Goal: Task Accomplishment & Management: Manage account settings

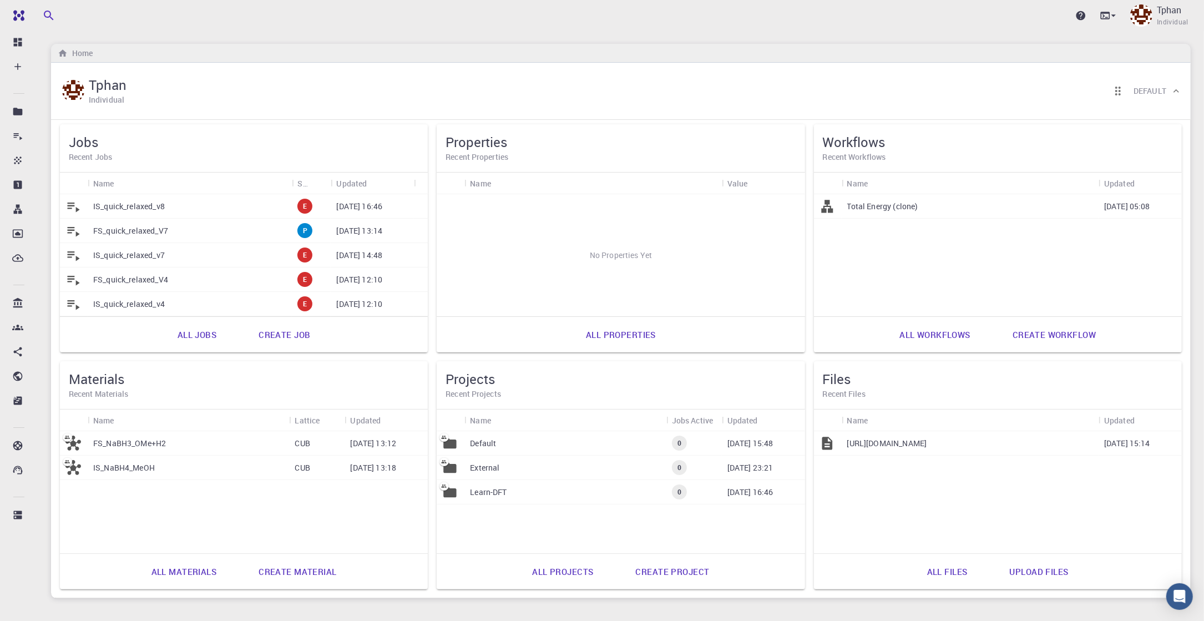
drag, startPoint x: 1000, startPoint y: 443, endPoint x: 1121, endPoint y: 495, distance: 131.2
click at [1121, 495] on div "[URL][DOMAIN_NAME] [DATE] 15:14" at bounding box center [998, 492] width 368 height 122
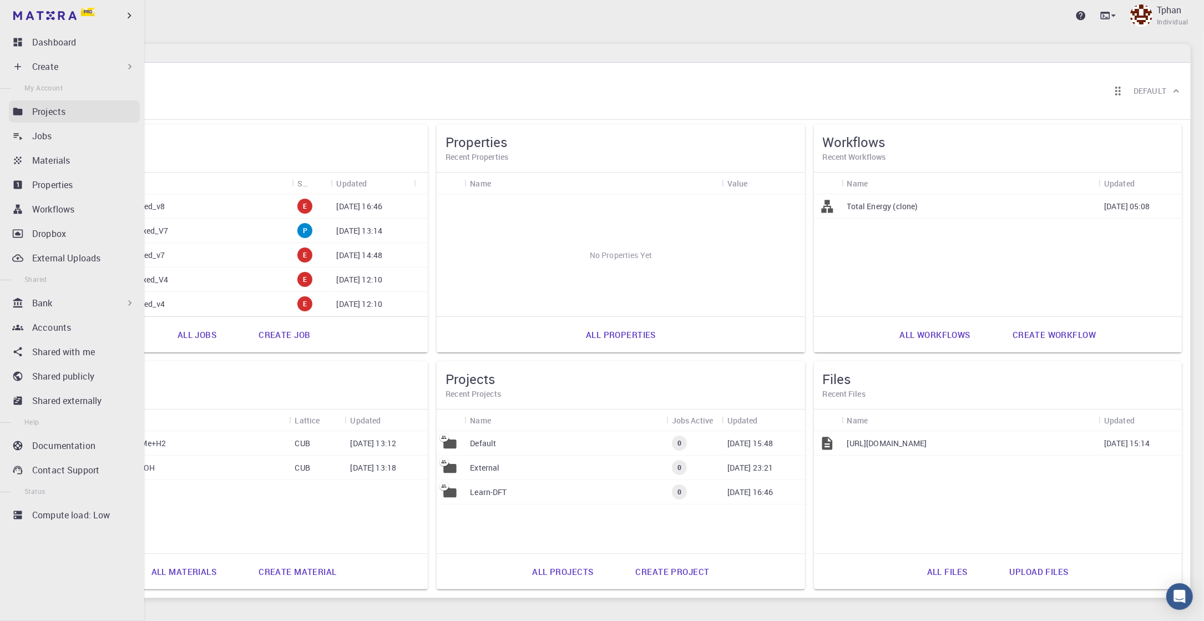
click at [23, 108] on link "Projects" at bounding box center [74, 111] width 131 height 22
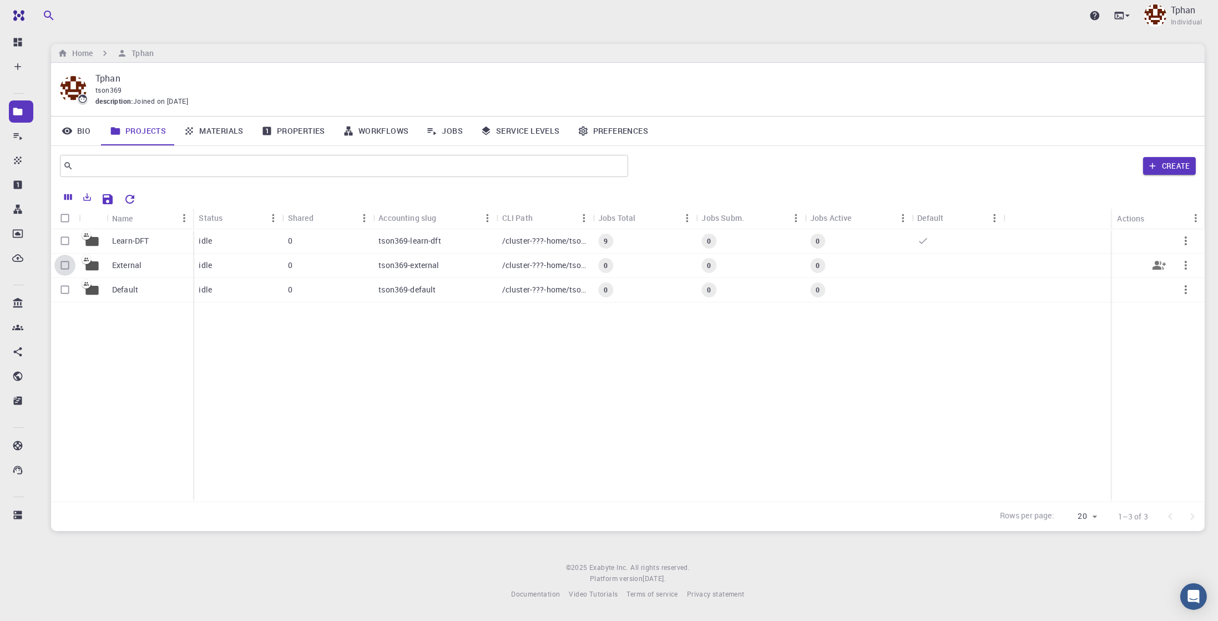
click at [62, 264] on input "Select row" at bounding box center [64, 265] width 21 height 21
checkbox input "true"
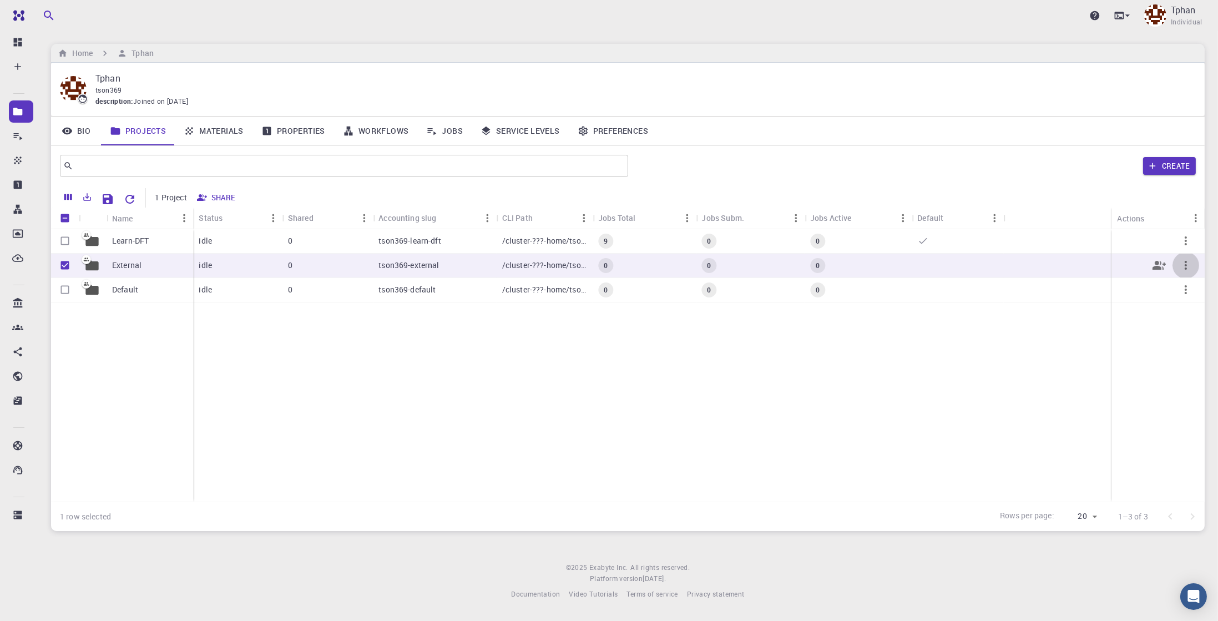
click at [1191, 264] on icon "button" at bounding box center [1185, 265] width 13 height 13
click at [936, 407] on div at bounding box center [609, 310] width 1218 height 621
